Goal: Task Accomplishment & Management: Manage account settings

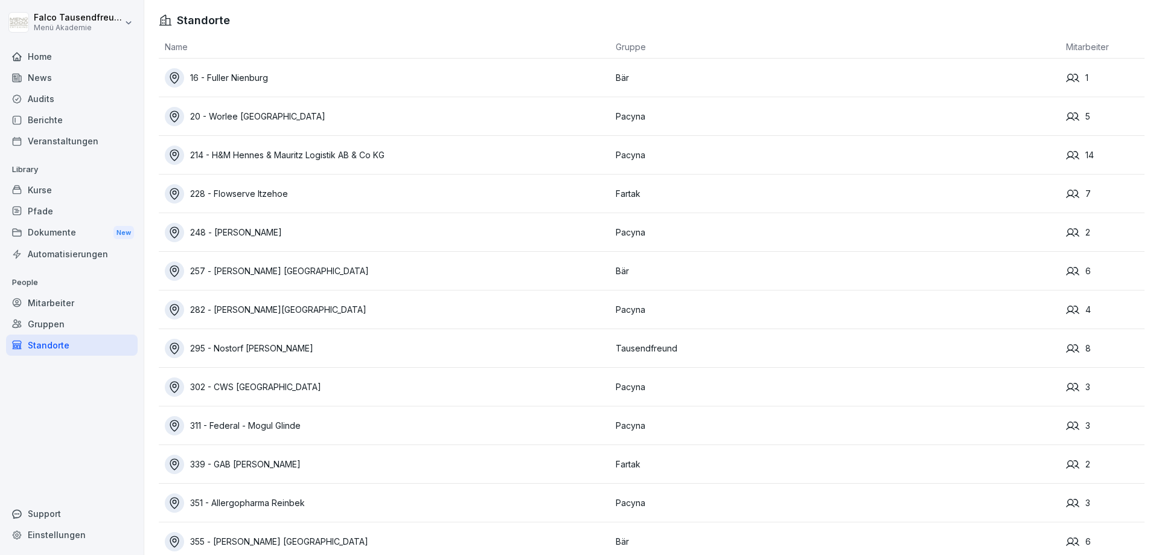
click at [237, 385] on div "302 - CWS [GEOGRAPHIC_DATA]" at bounding box center [387, 386] width 445 height 19
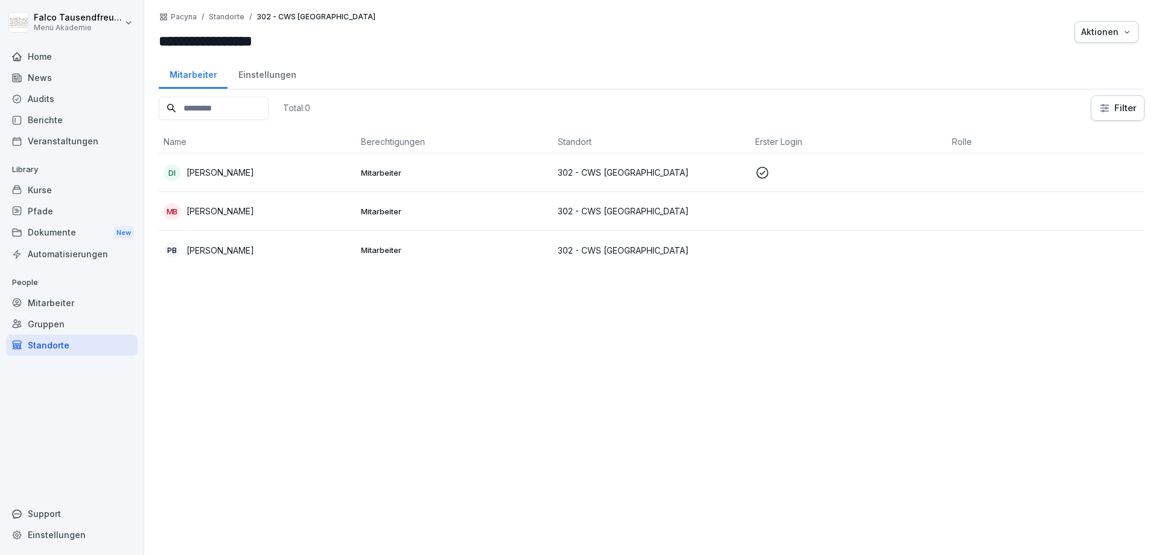
click at [237, 385] on div "Total: 0 Filter Name Berechtigungen Standort Erster Login Rolle DI Dituri Isufa…" at bounding box center [652, 318] width 986 height 447
click at [228, 175] on p "Dituri Isufaj" at bounding box center [221, 172] width 68 height 13
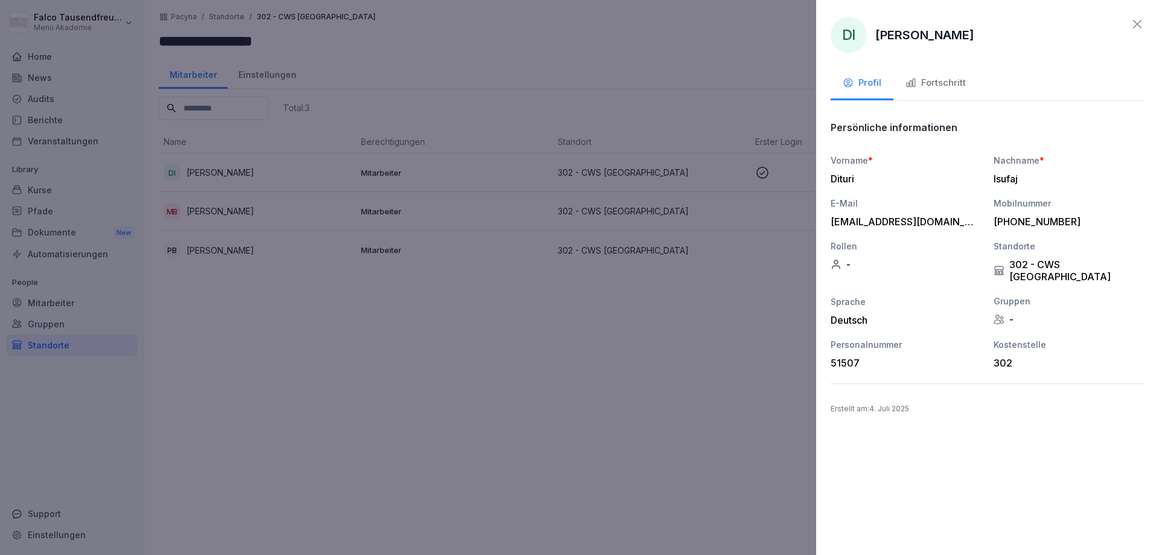
click at [953, 79] on div "Fortschritt" at bounding box center [936, 83] width 60 height 14
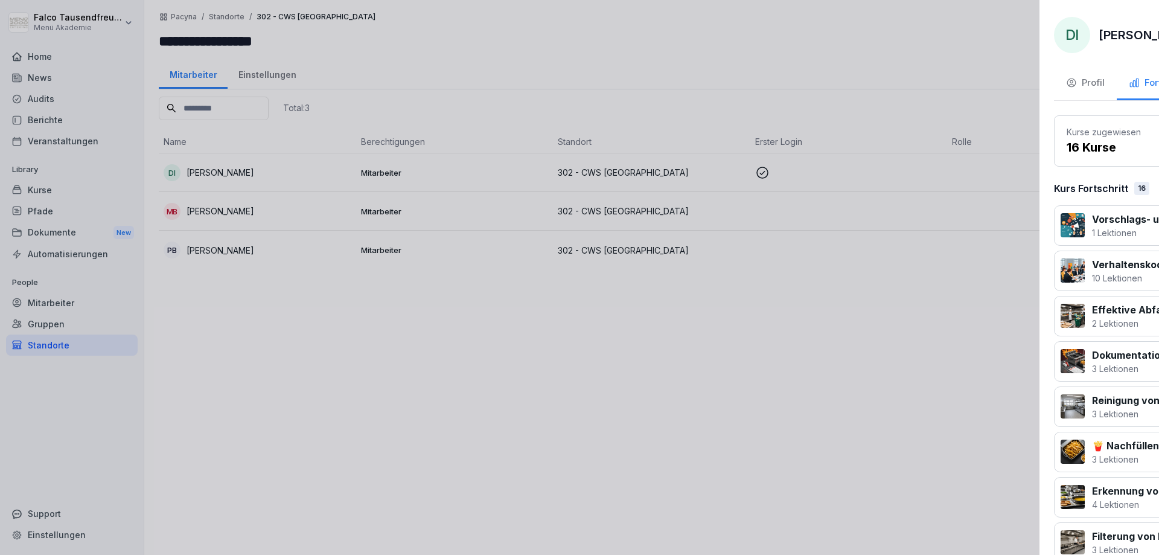
click at [548, 418] on div at bounding box center [579, 277] width 1159 height 555
